Goal: Task Accomplishment & Management: Use online tool/utility

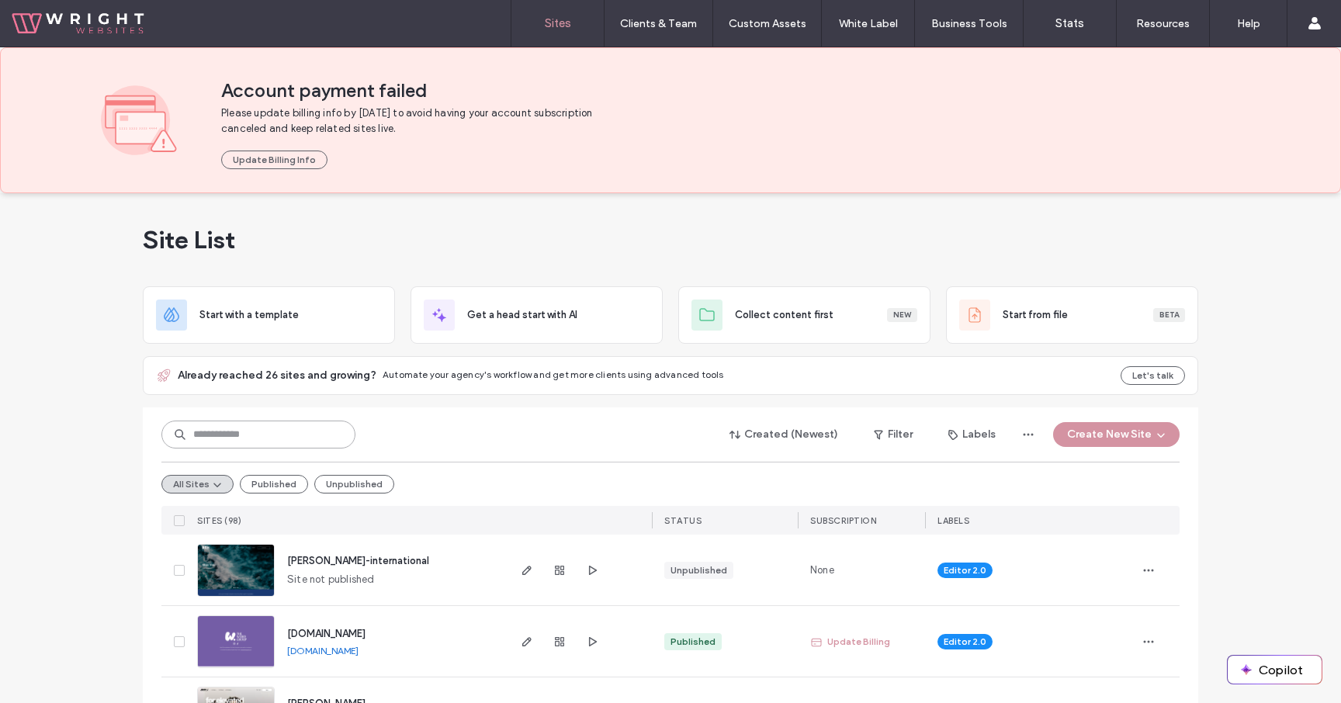
click at [237, 436] on input at bounding box center [258, 435] width 194 height 28
type input "***"
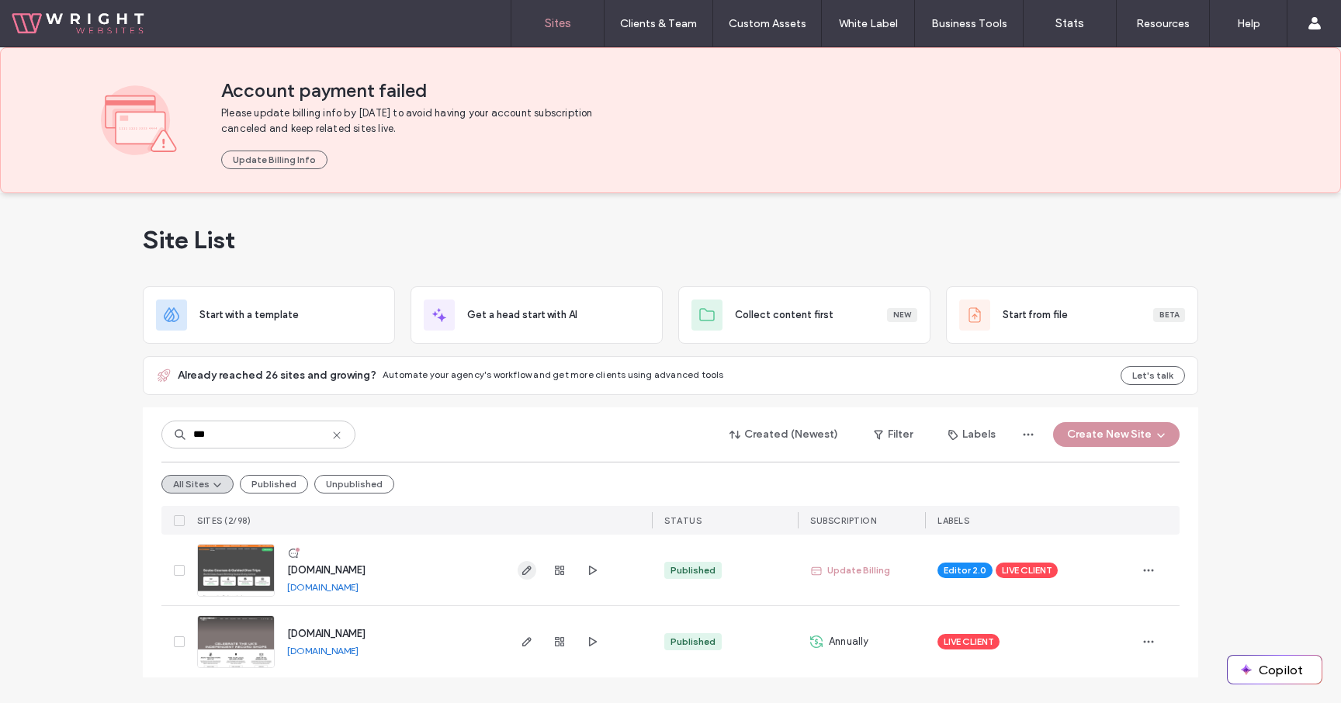
click at [528, 572] on icon "button" at bounding box center [527, 570] width 12 height 12
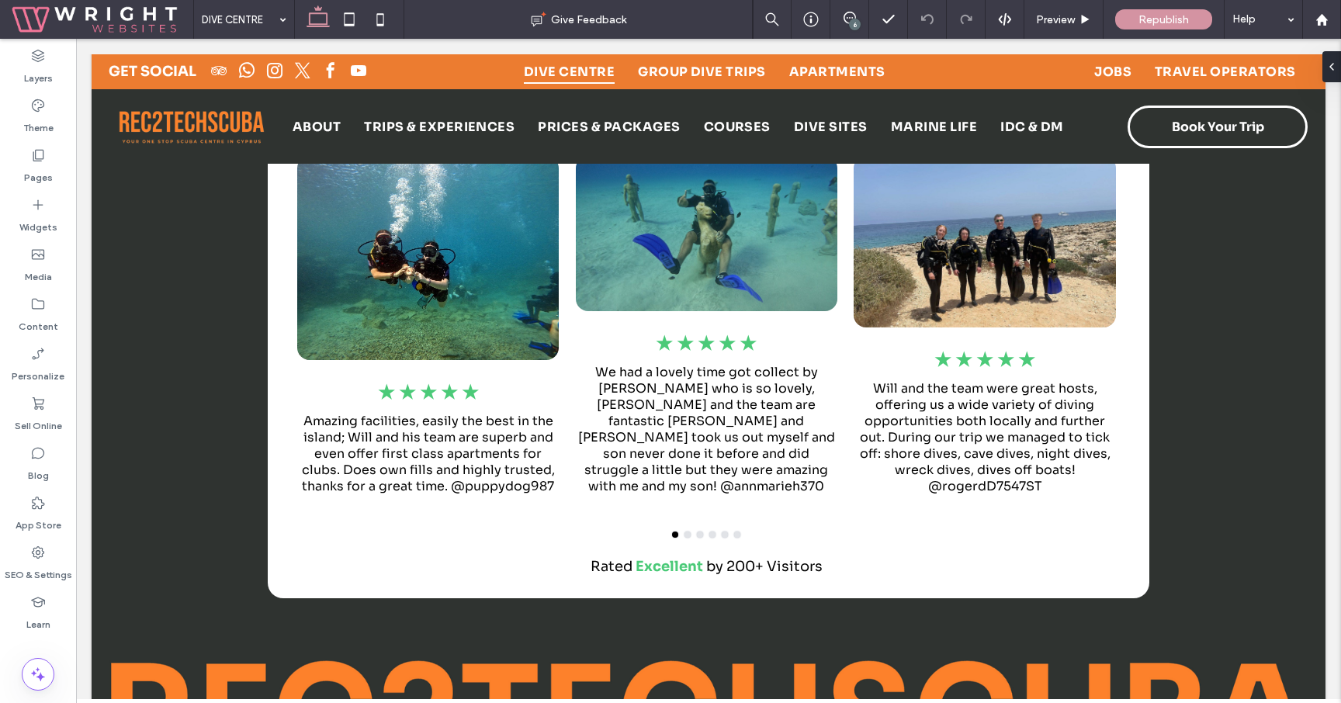
scroll to position [9445, 0]
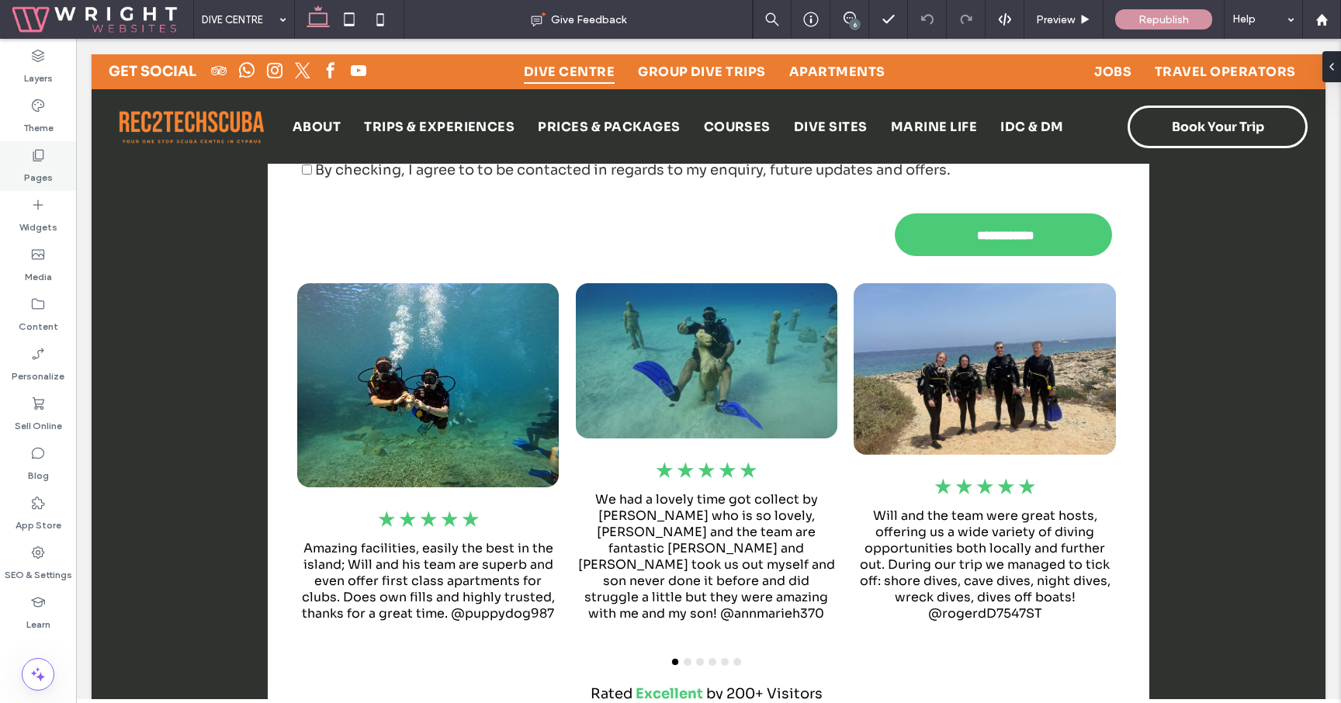
click at [37, 182] on label "Pages" at bounding box center [38, 174] width 29 height 22
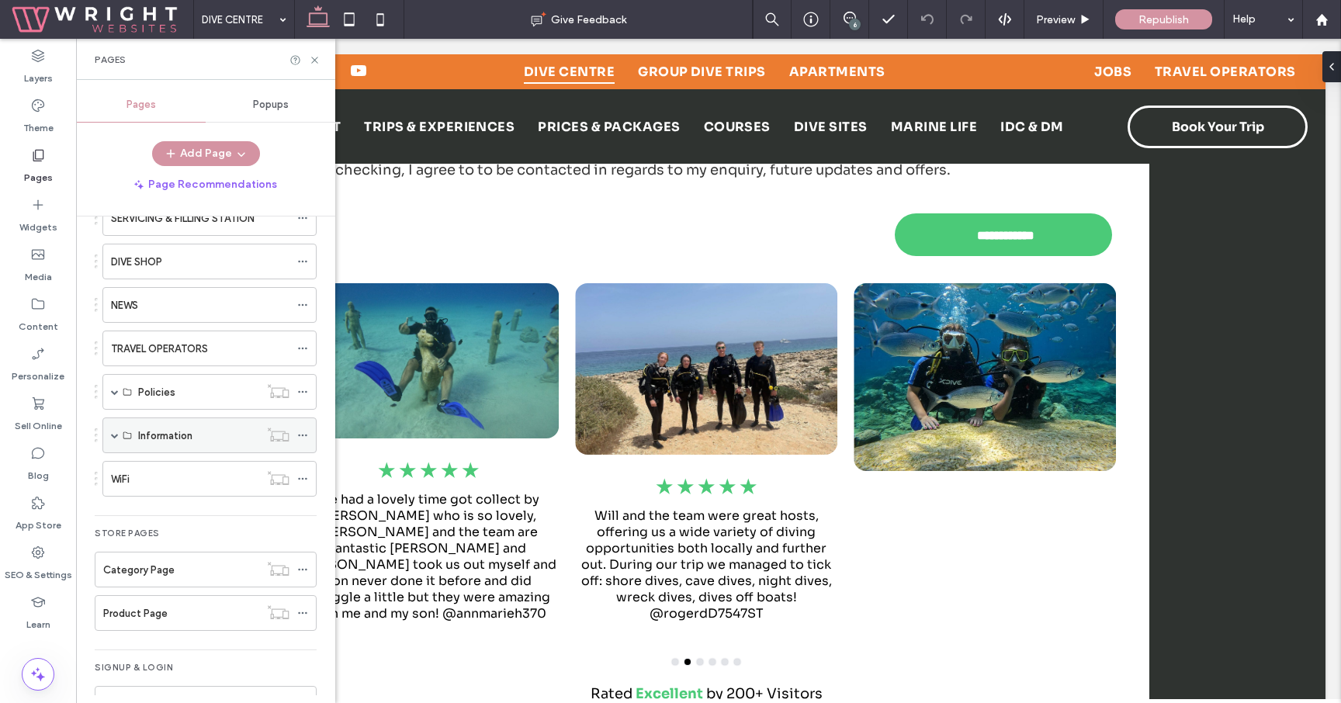
scroll to position [757, 0]
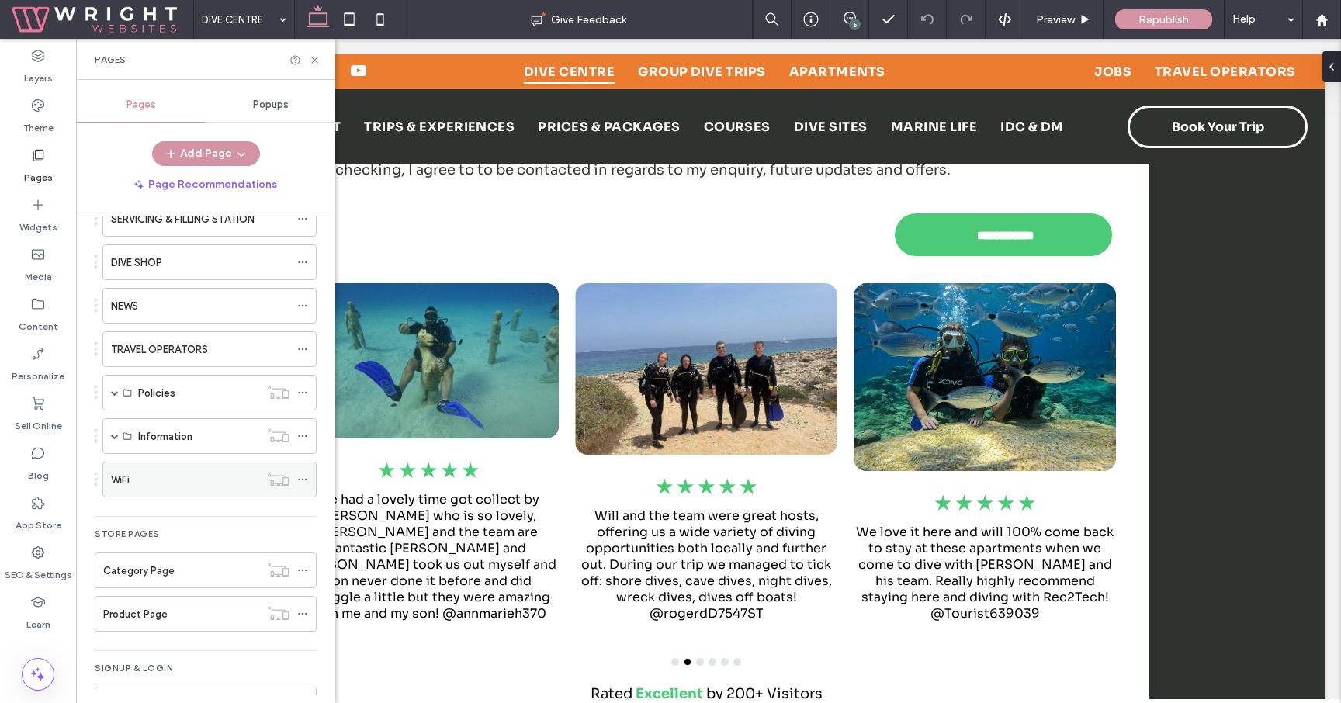
click at [169, 476] on div "WiFi" at bounding box center [185, 480] width 148 height 16
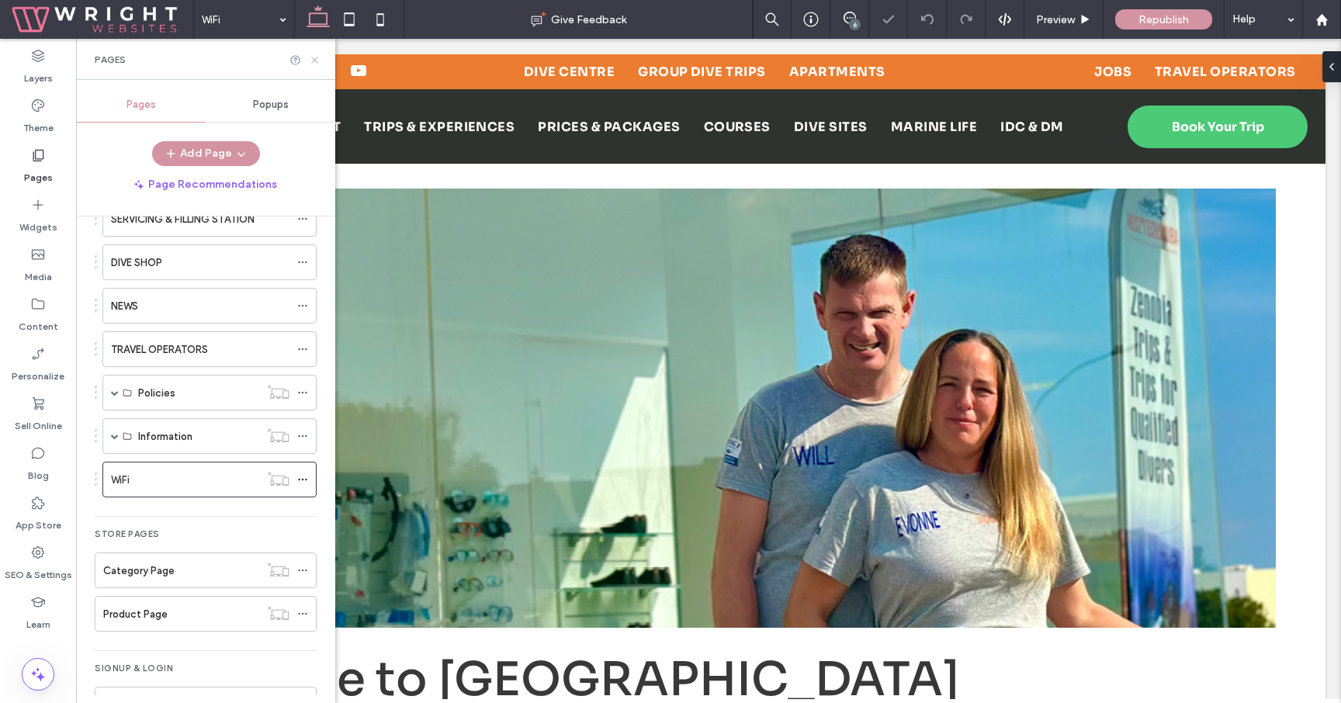
click at [314, 61] on icon at bounding box center [315, 60] width 12 height 12
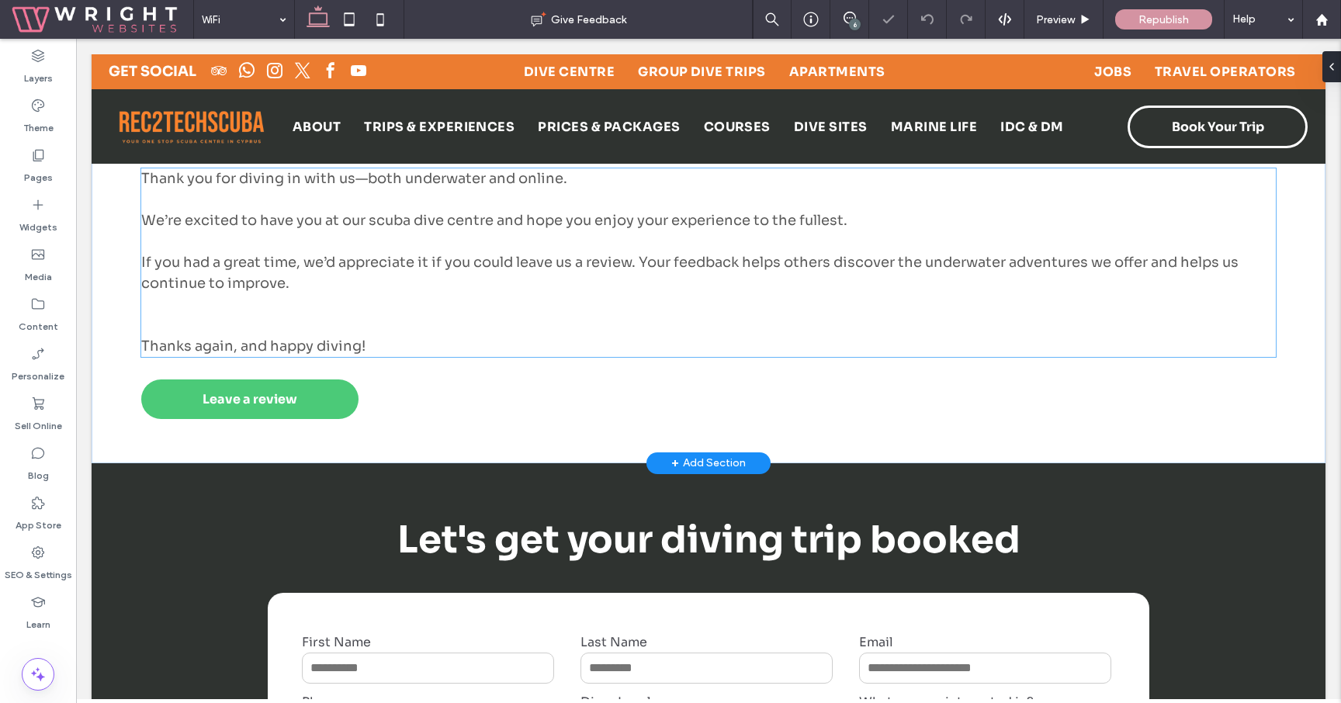
scroll to position [495, 0]
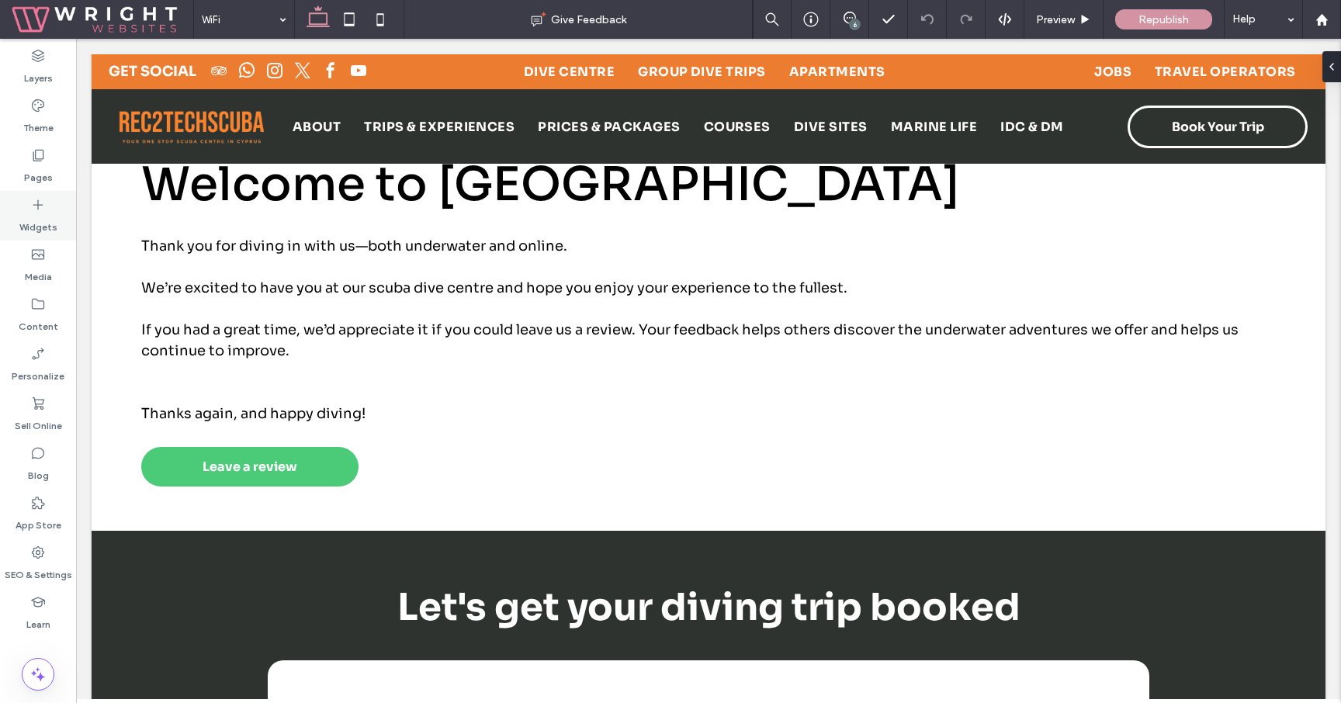
click at [41, 206] on icon at bounding box center [38, 205] width 16 height 16
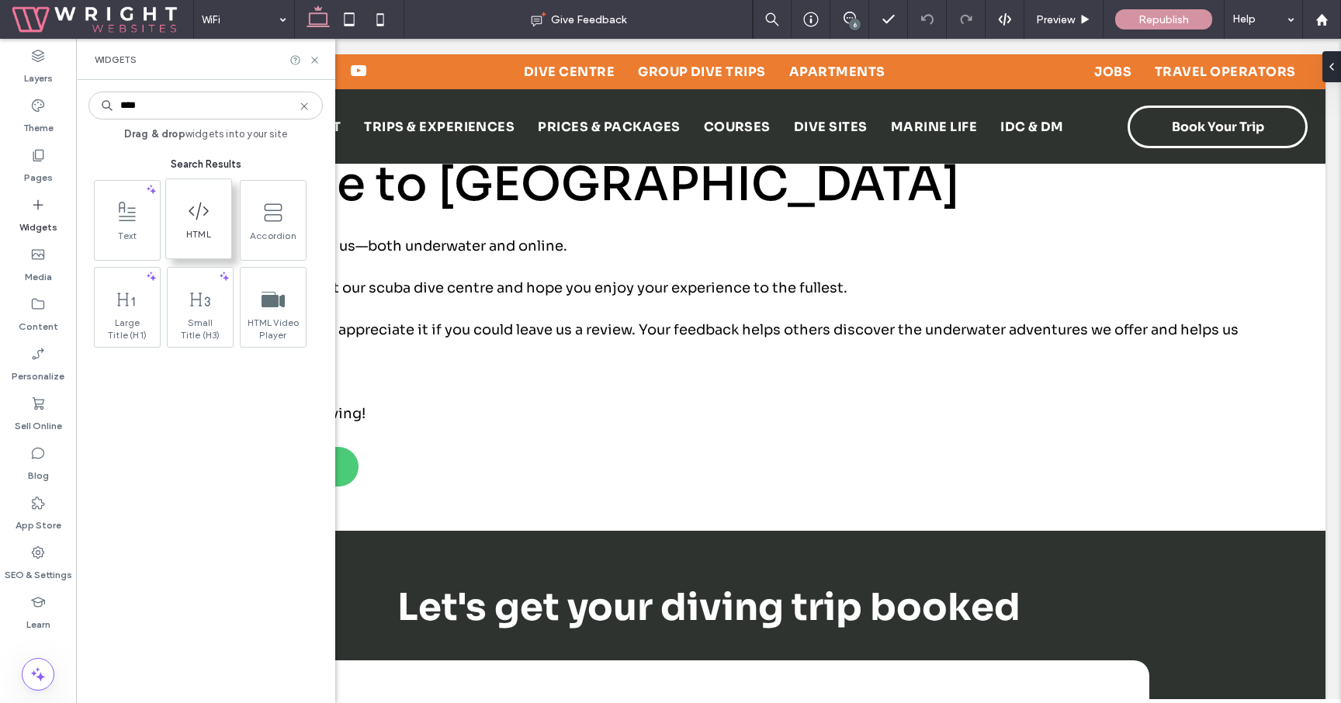
type input "****"
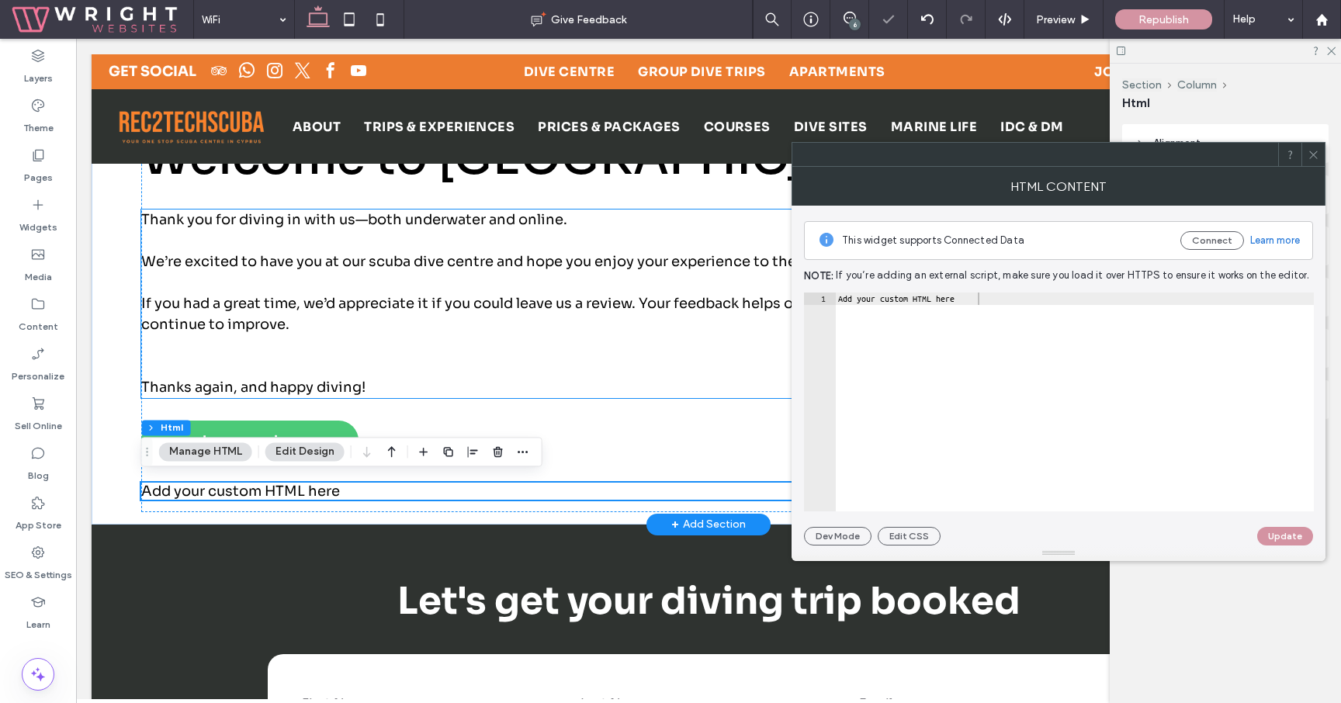
scroll to position [530, 0]
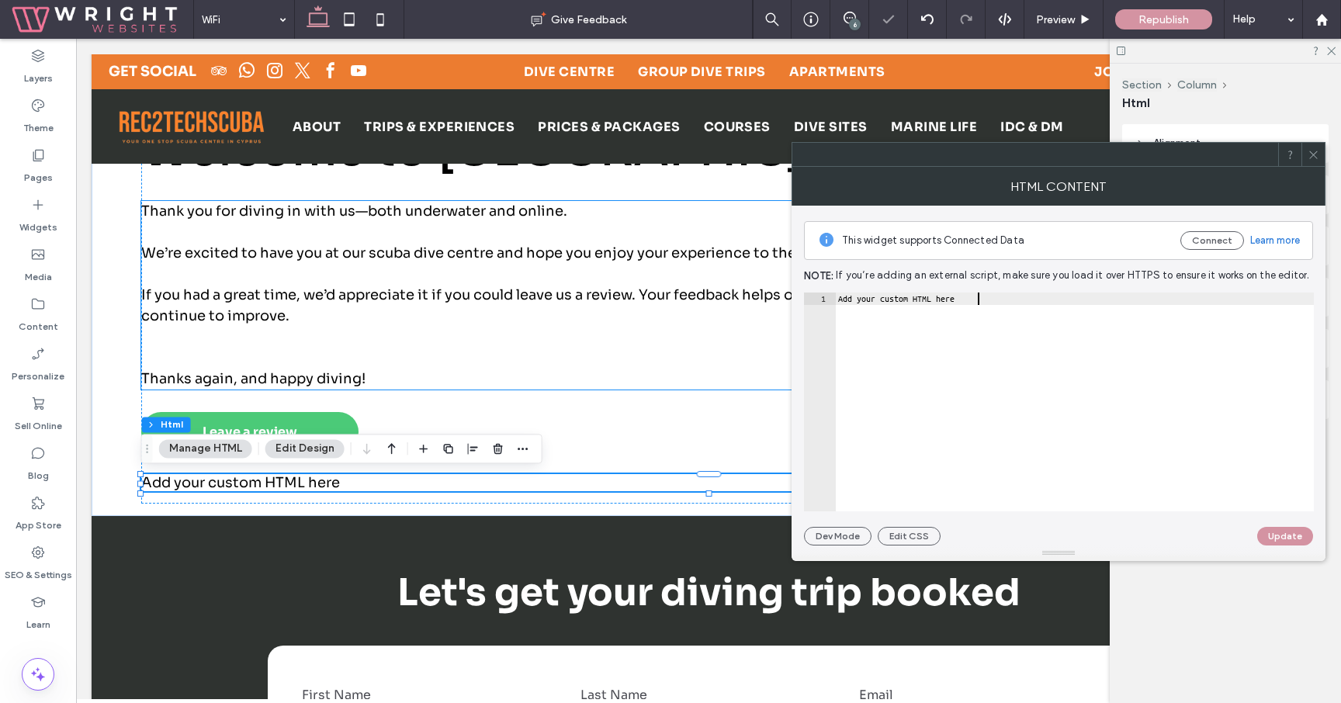
click at [1047, 295] on div "Add your custom HTML here" at bounding box center [1074, 415] width 479 height 244
paste textarea "Cursor at row 1"
type textarea "*********"
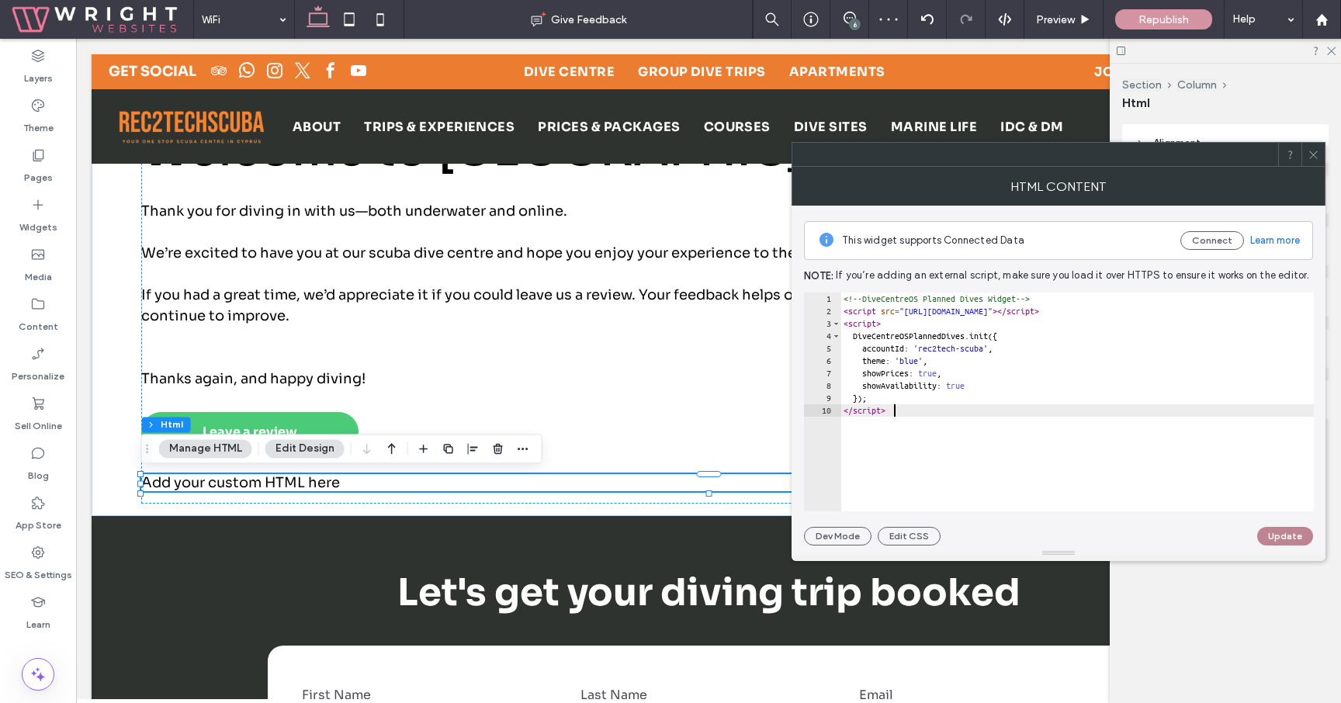
click at [1273, 528] on button "Update" at bounding box center [1285, 536] width 56 height 19
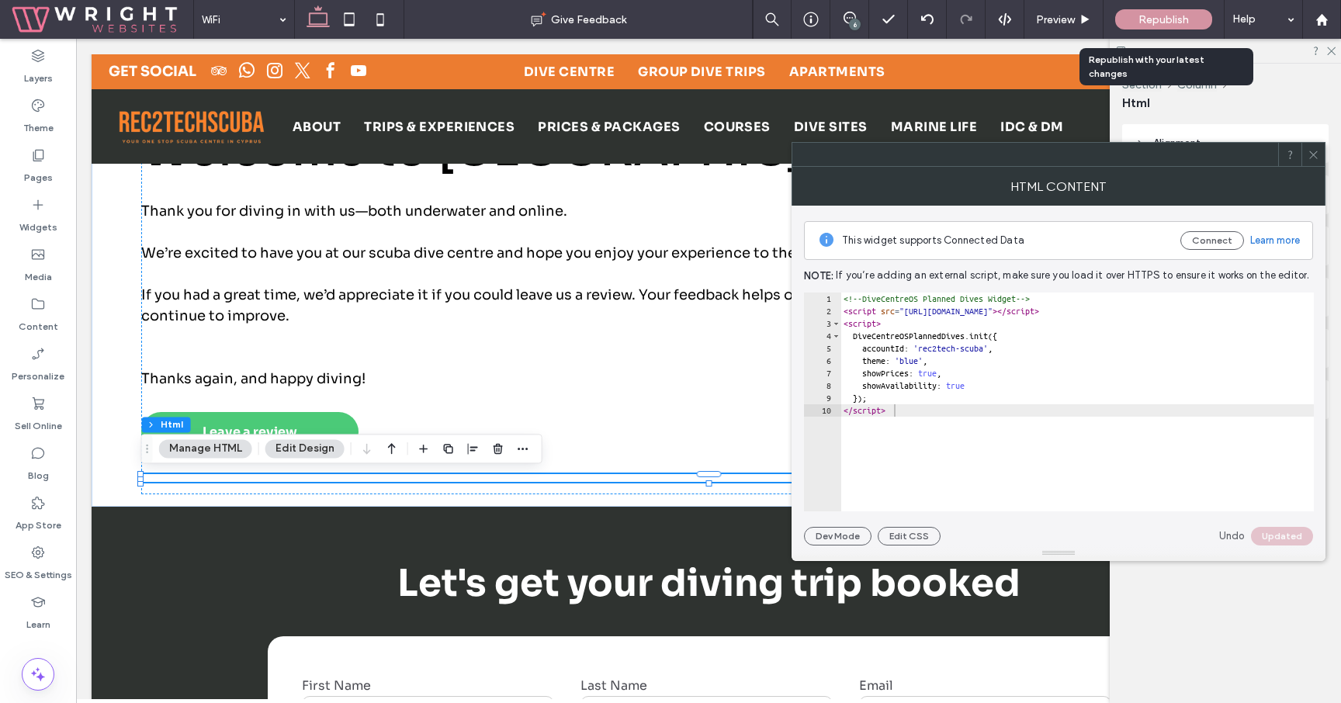
click at [1163, 20] on span "Republish" at bounding box center [1163, 19] width 50 height 13
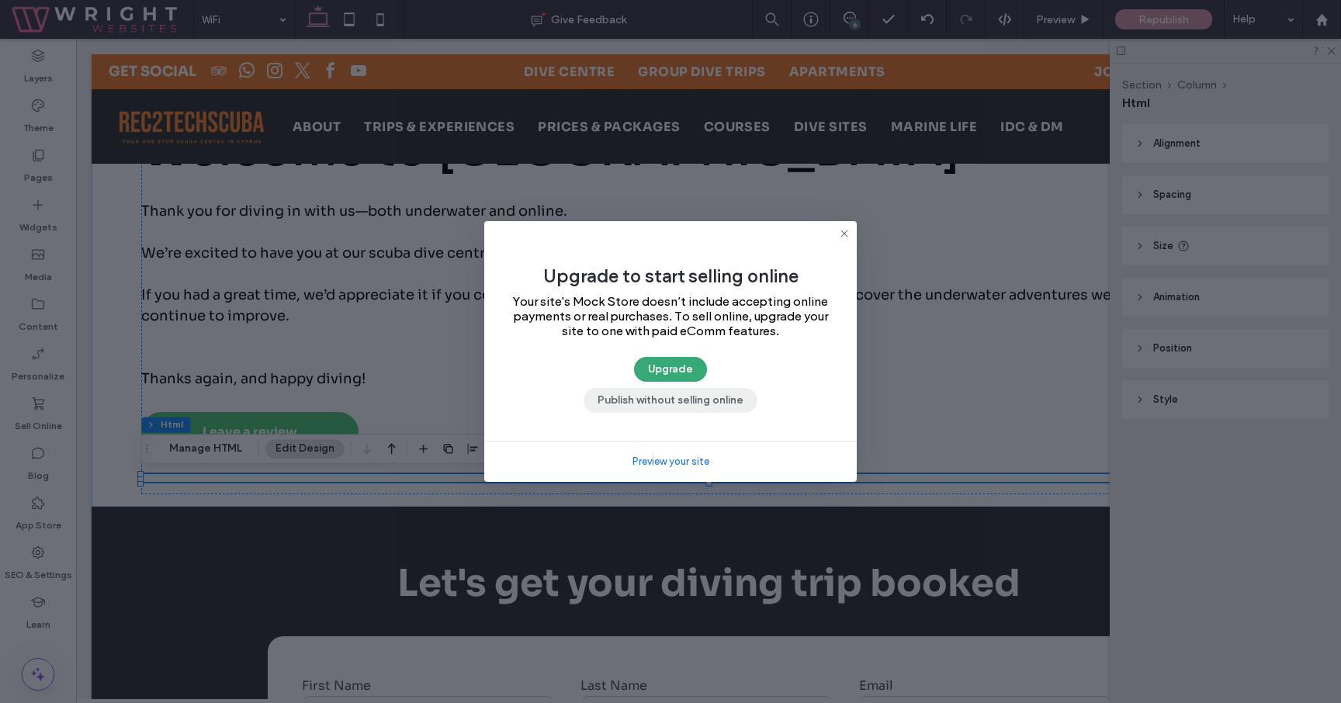
click at [702, 406] on button "Publish without selling online" at bounding box center [671, 400] width 174 height 25
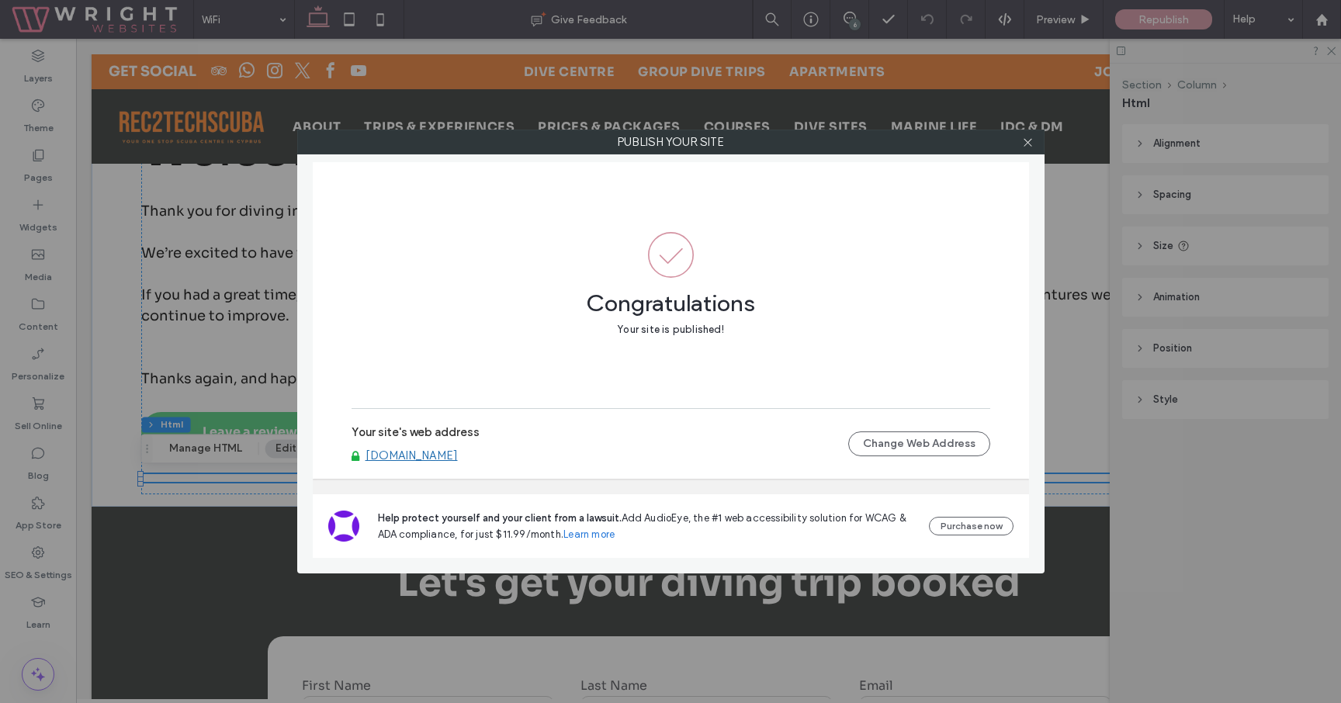
click at [420, 456] on link "[DOMAIN_NAME]" at bounding box center [412, 456] width 92 height 14
click at [1029, 140] on use at bounding box center [1028, 142] width 8 height 8
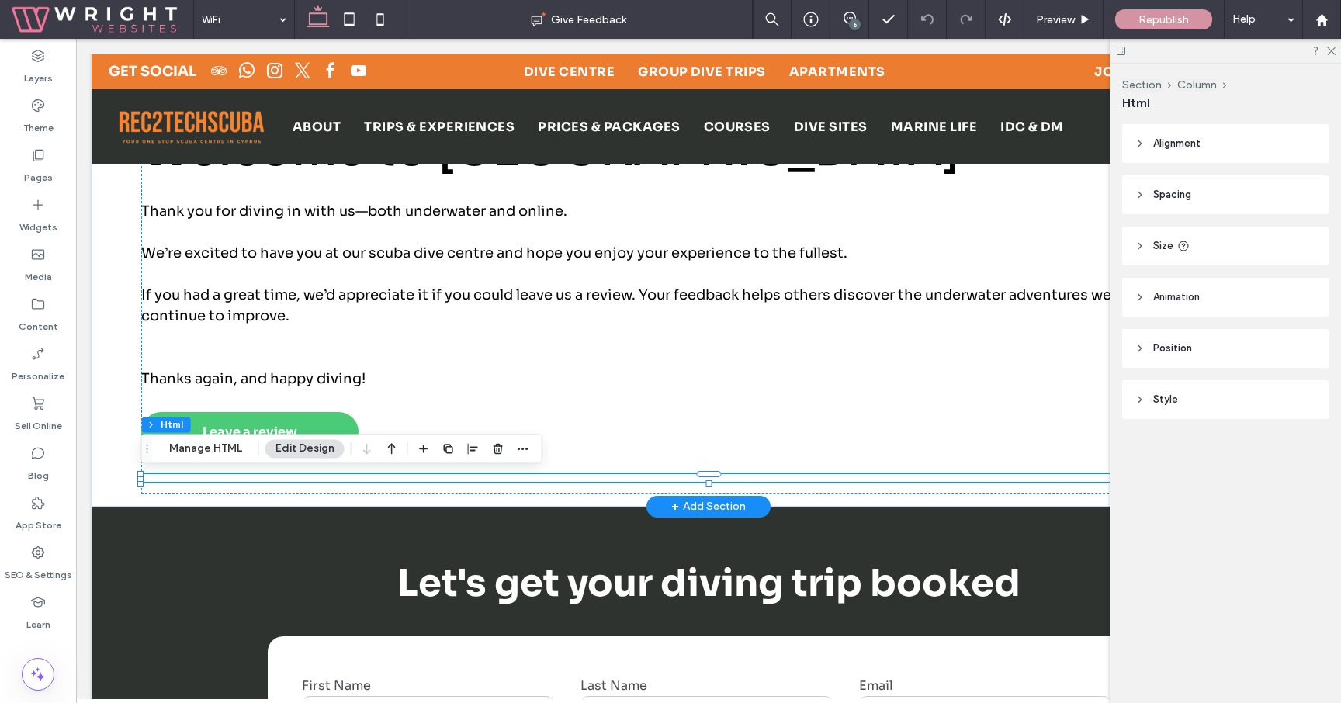
click at [403, 480] on div at bounding box center [708, 478] width 1135 height 8
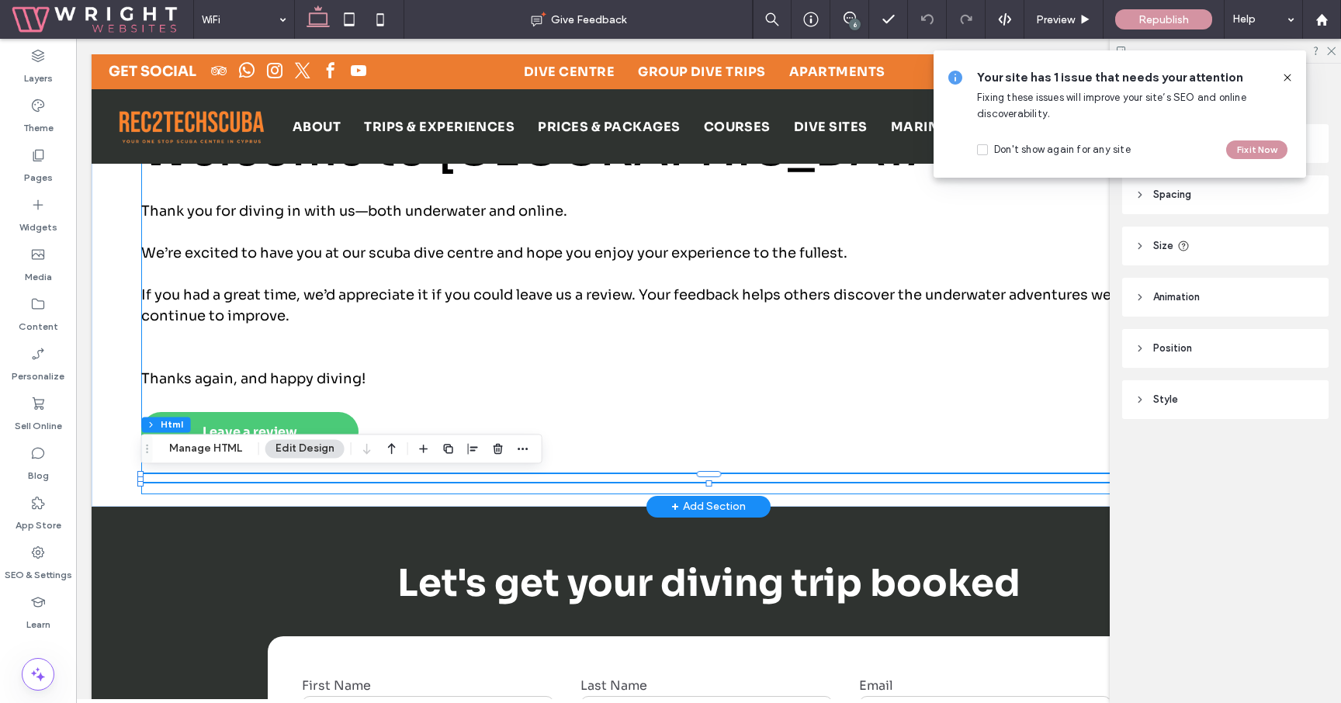
click at [413, 484] on div "Welcome to Cyprus Thank you for diving in with us—both underwater and online. W…" at bounding box center [708, 70] width 1135 height 848
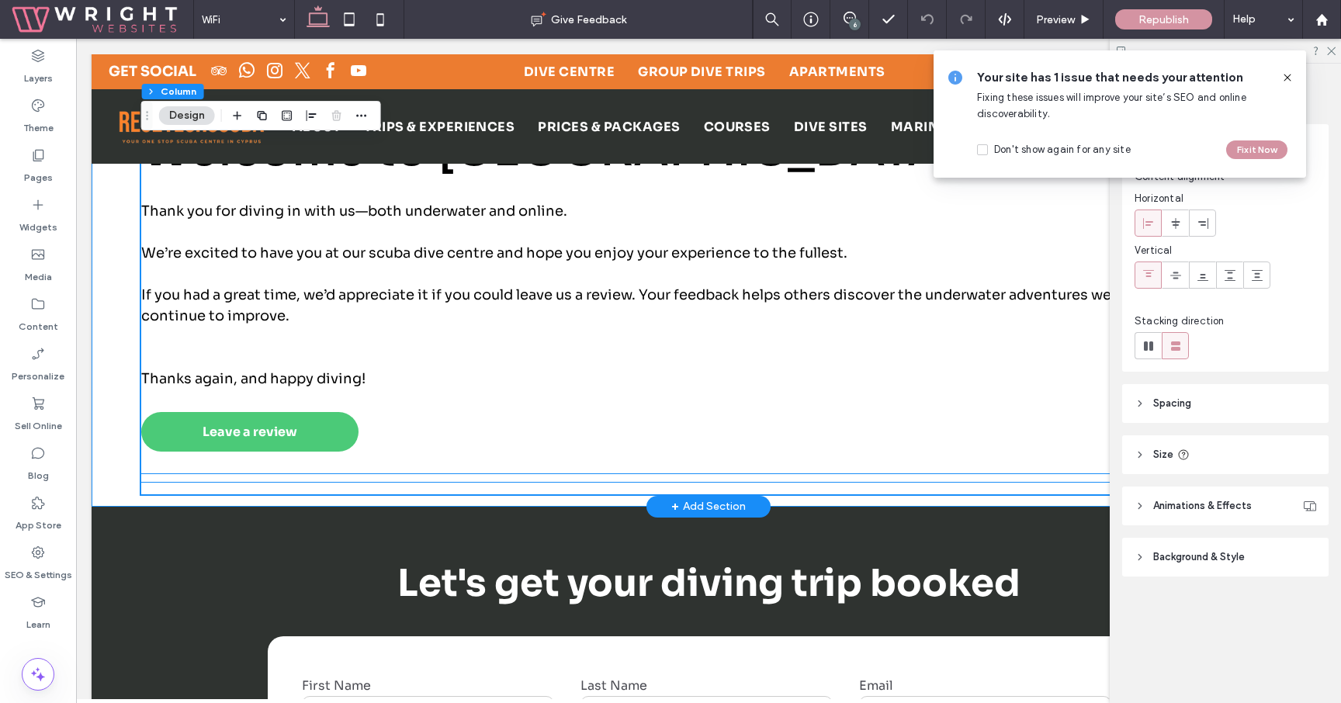
click at [413, 479] on div at bounding box center [708, 478] width 1135 height 8
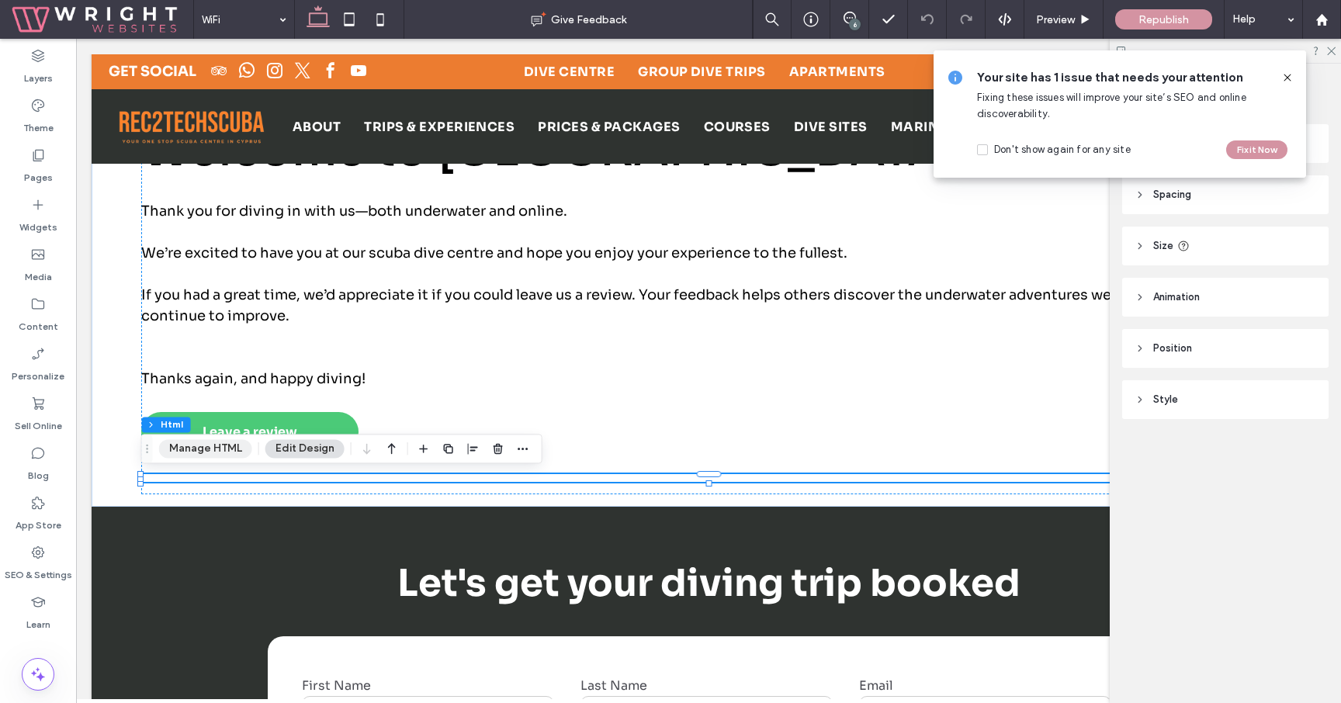
click at [227, 442] on button "Manage HTML" at bounding box center [205, 448] width 93 height 19
